Goal: Information Seeking & Learning: Learn about a topic

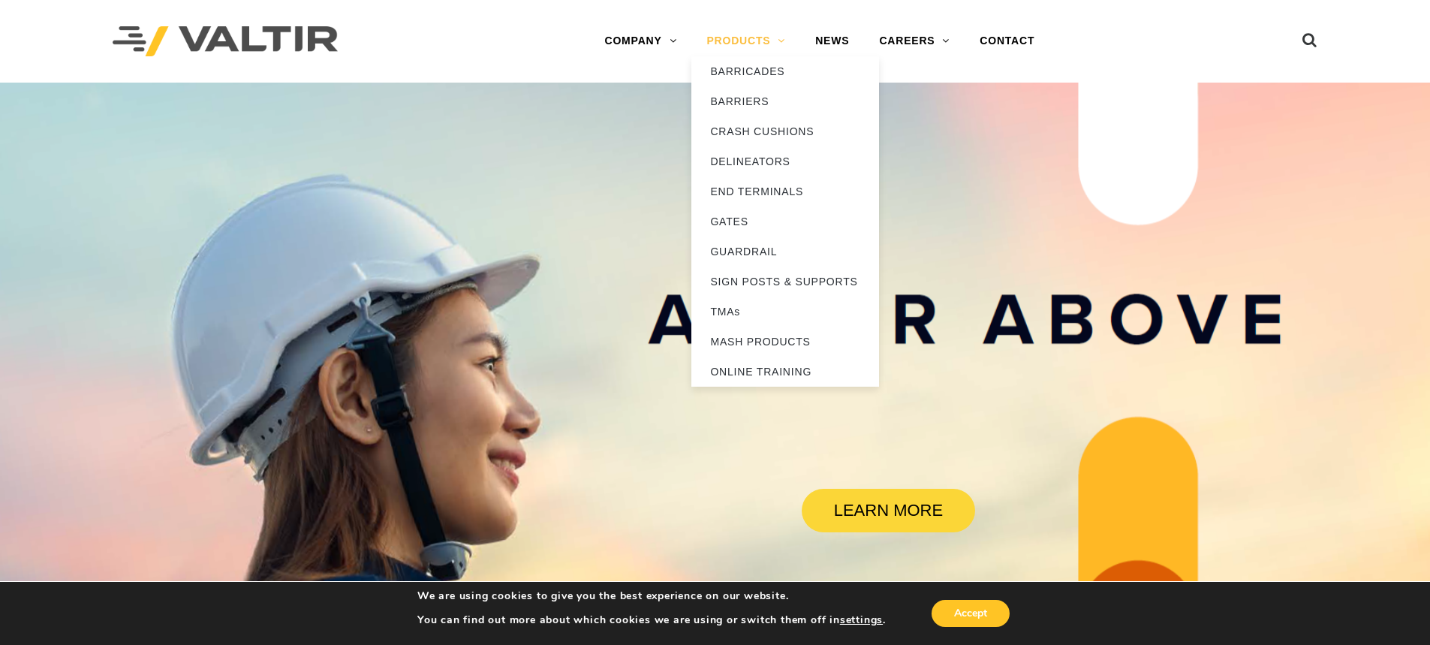
click at [759, 43] on link "PRODUCTS" at bounding box center [745, 41] width 109 height 30
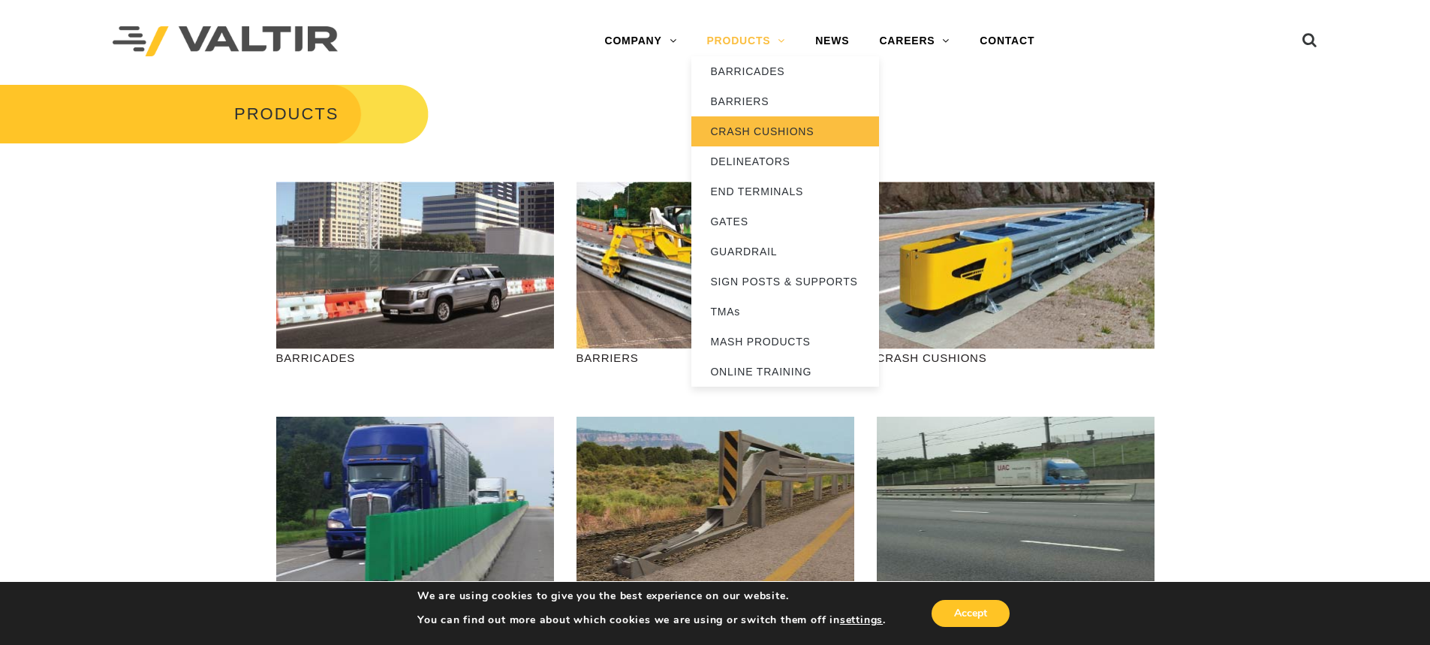
click at [755, 132] on link "CRASH CUSHIONS" at bounding box center [785, 131] width 188 height 30
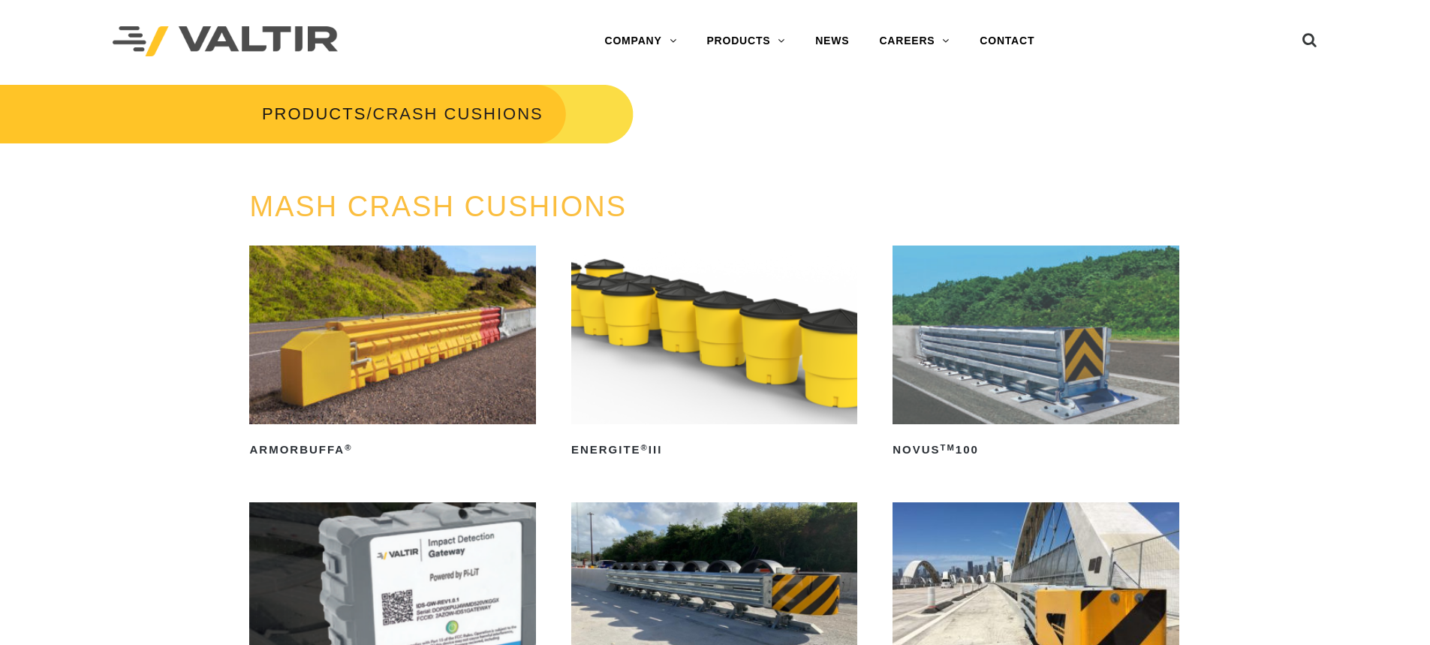
click at [969, 140] on div "PRODUCTS / CRASH CUSHIONS" at bounding box center [715, 137] width 1452 height 108
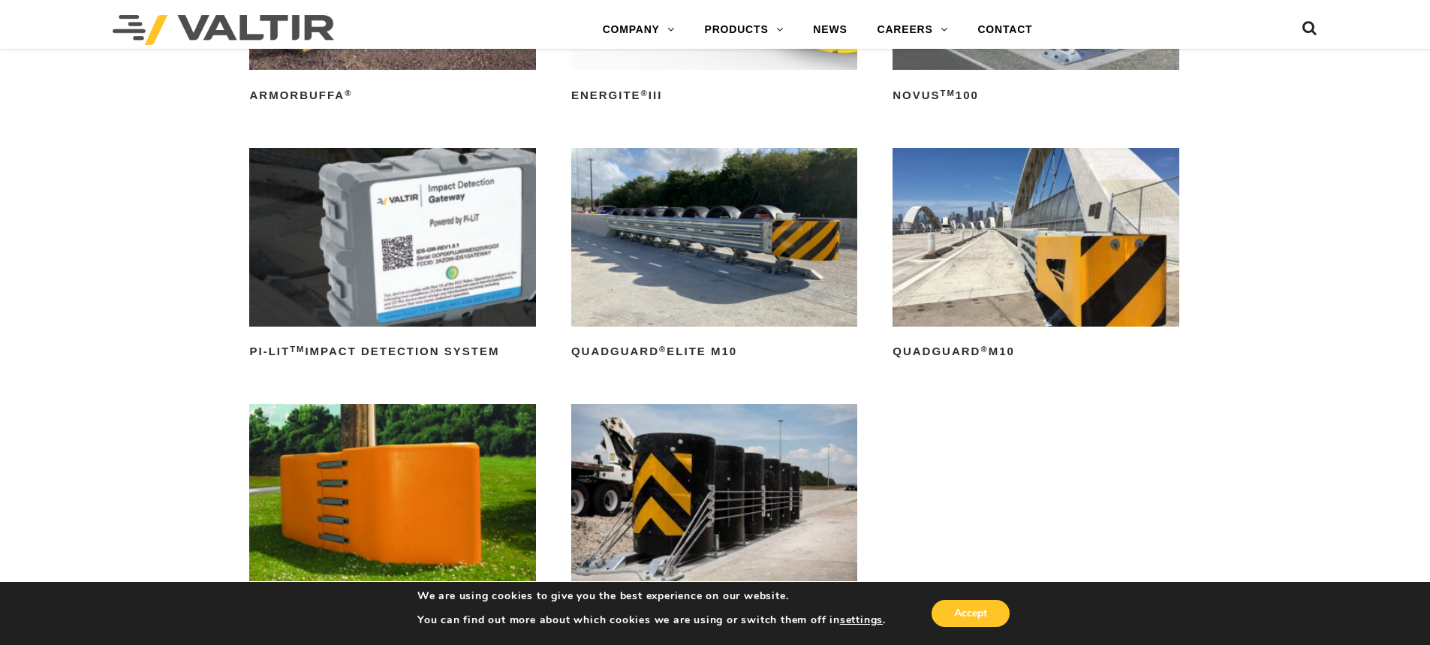
scroll to position [300, 0]
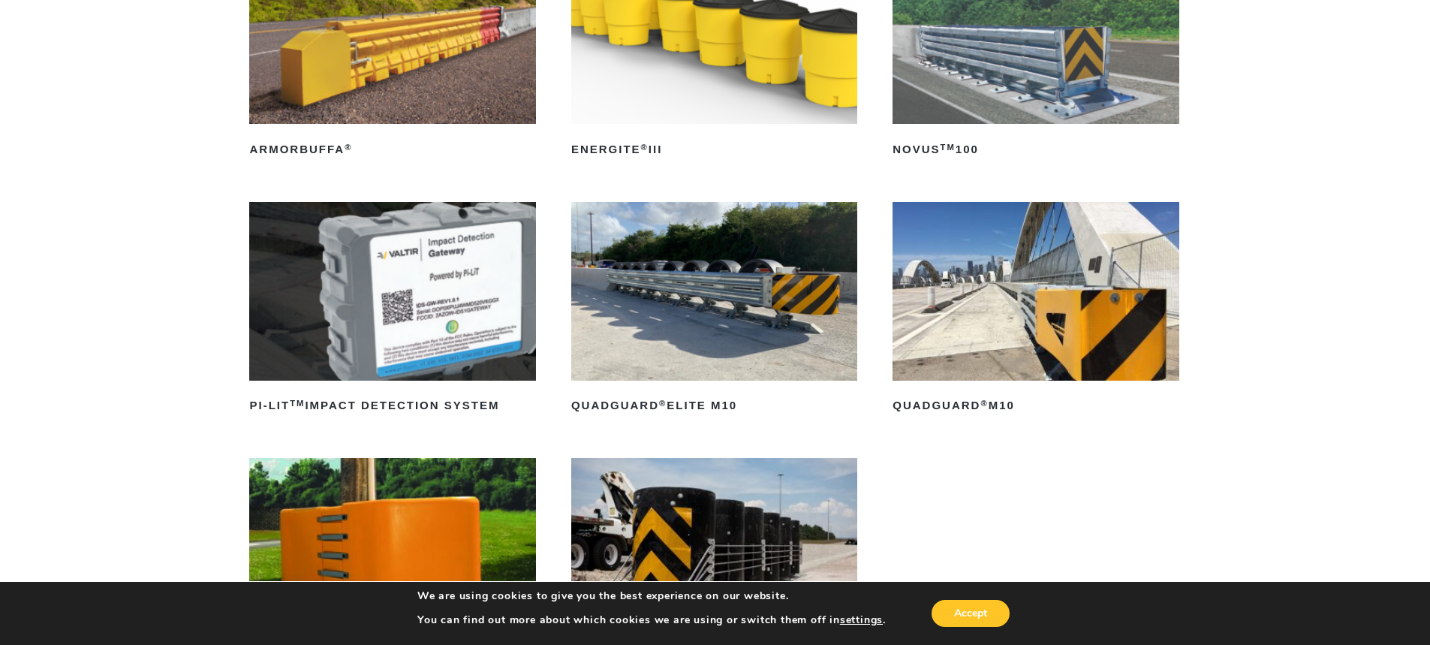
click at [678, 256] on img at bounding box center [714, 291] width 286 height 179
click at [955, 244] on img at bounding box center [1035, 291] width 286 height 179
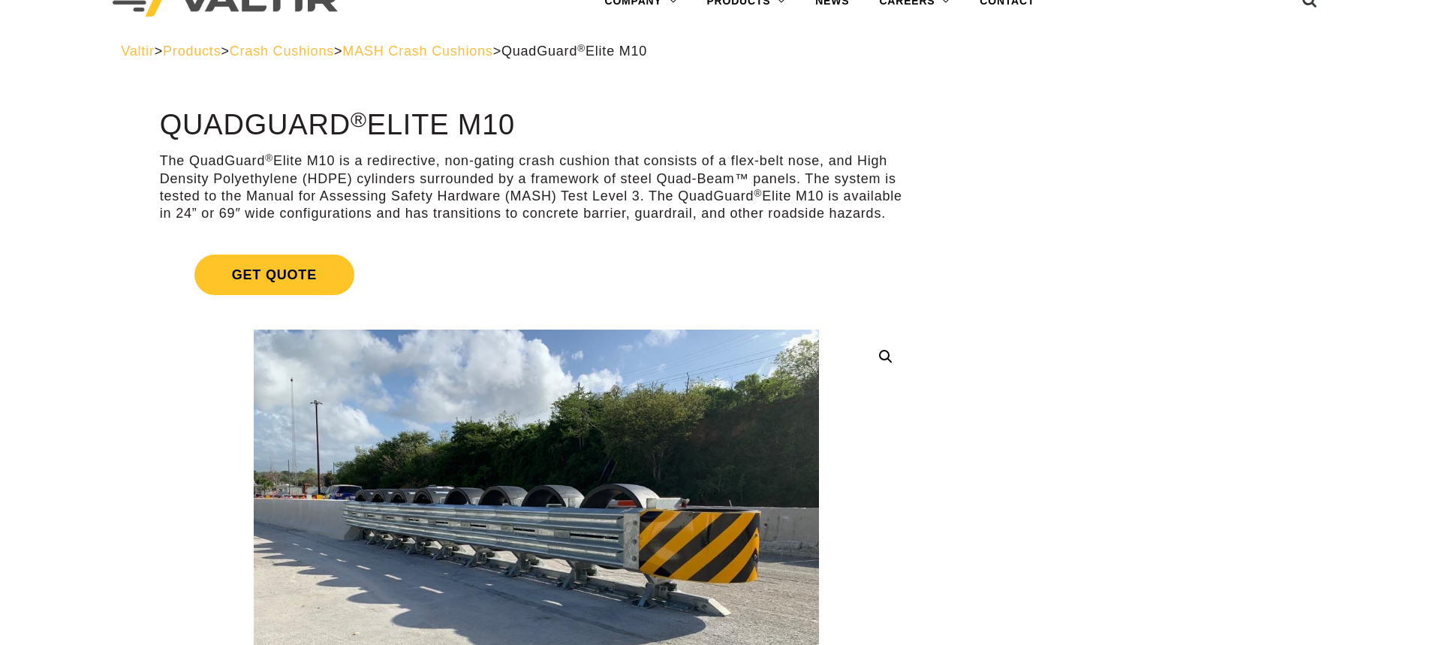
scroll to position [75, 0]
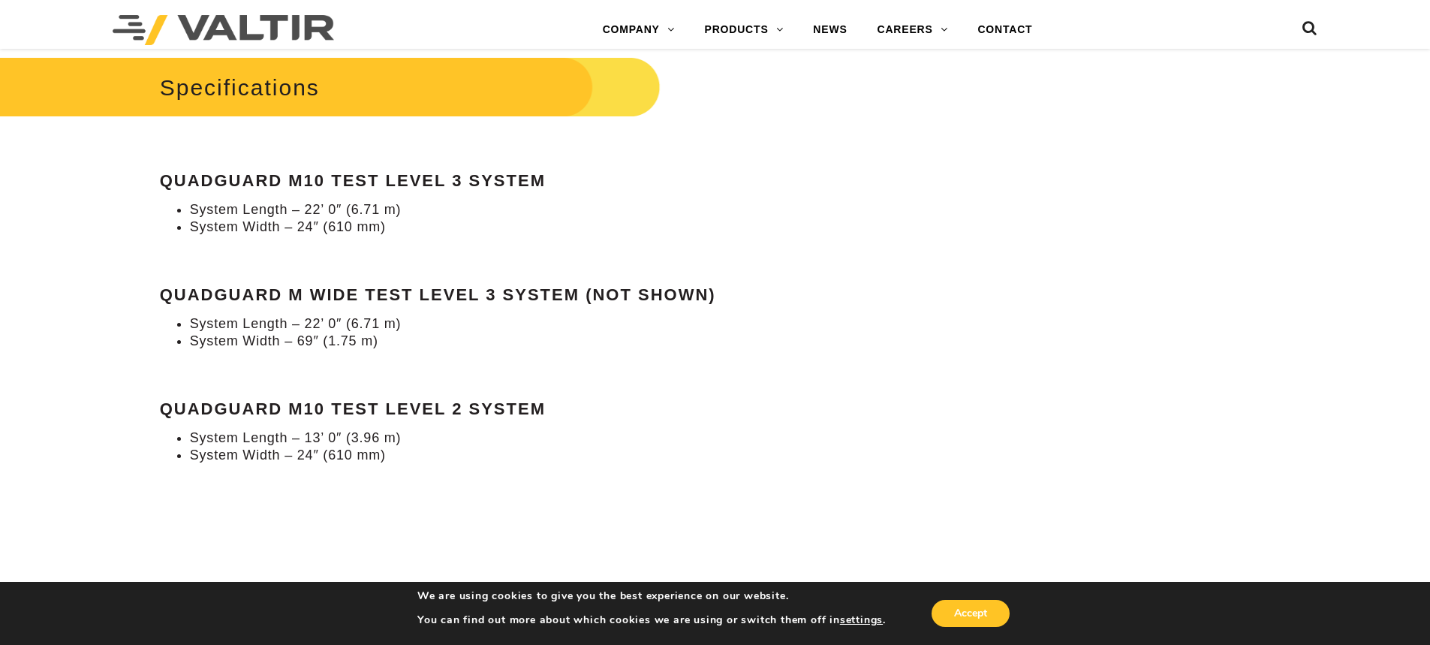
scroll to position [1426, 0]
